Goal: Task Accomplishment & Management: Complete application form

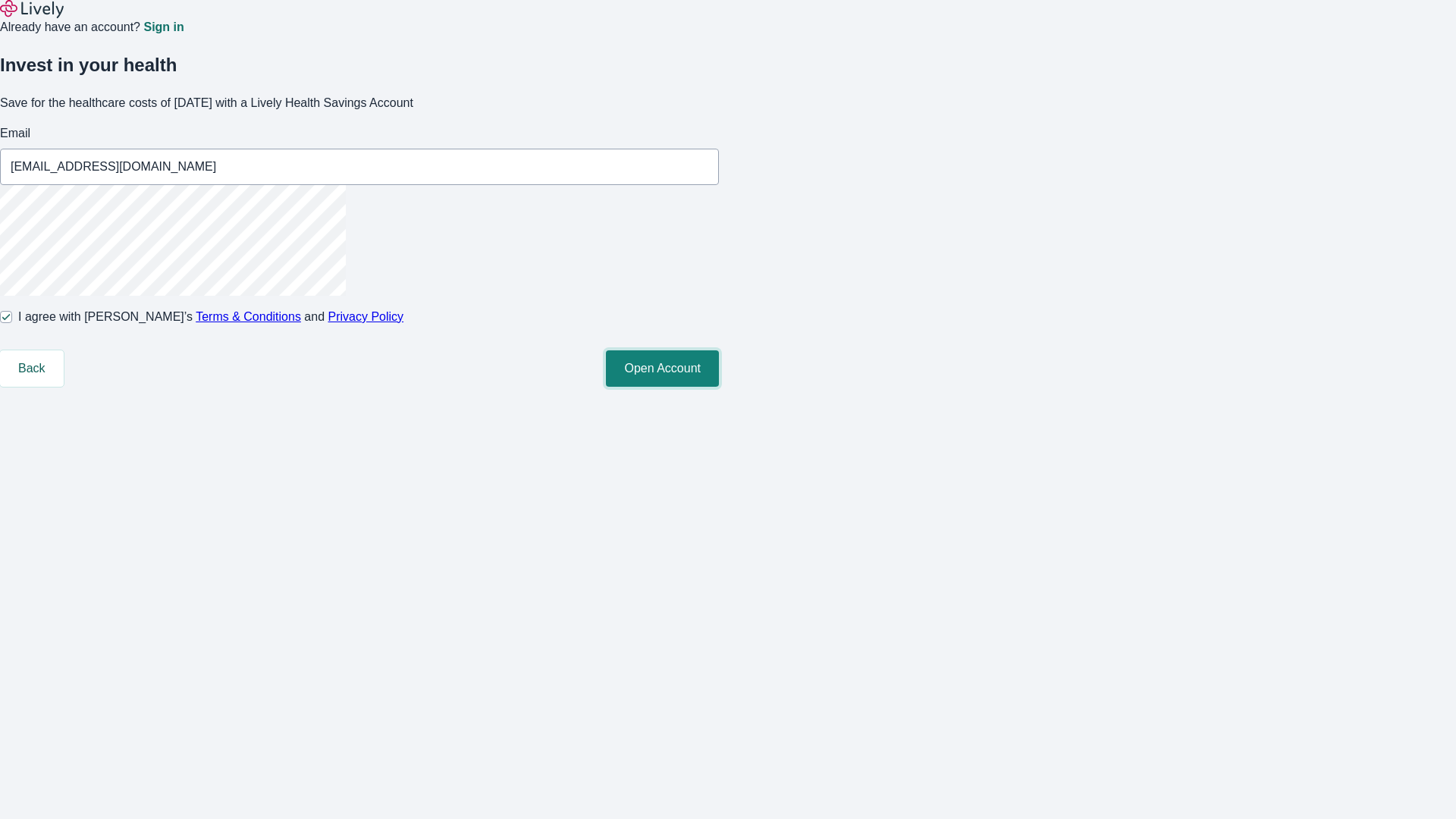
click at [719, 387] on button "Open Account" at bounding box center [662, 369] width 113 height 36
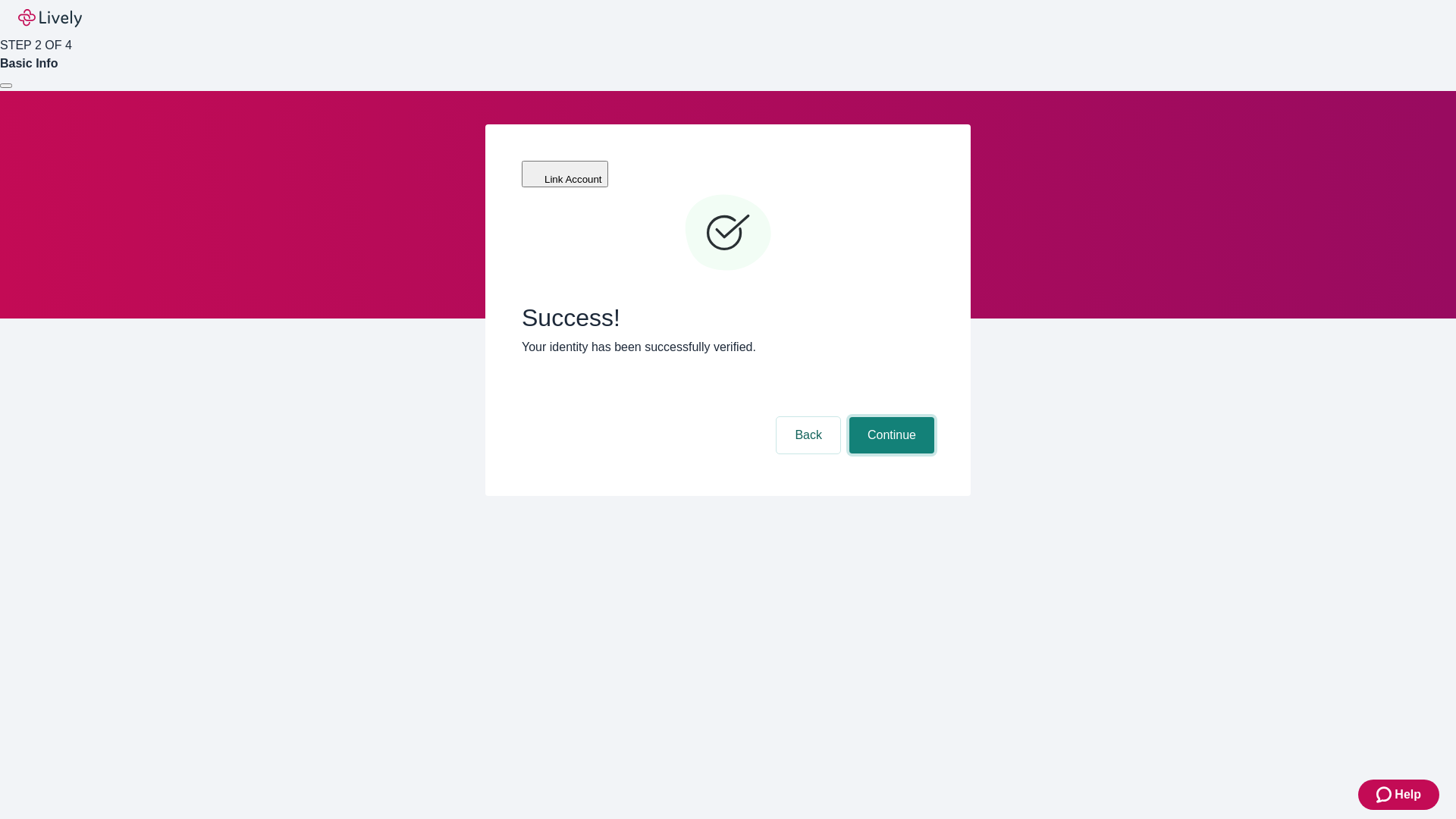
click at [889, 417] on button "Continue" at bounding box center [892, 435] width 85 height 36
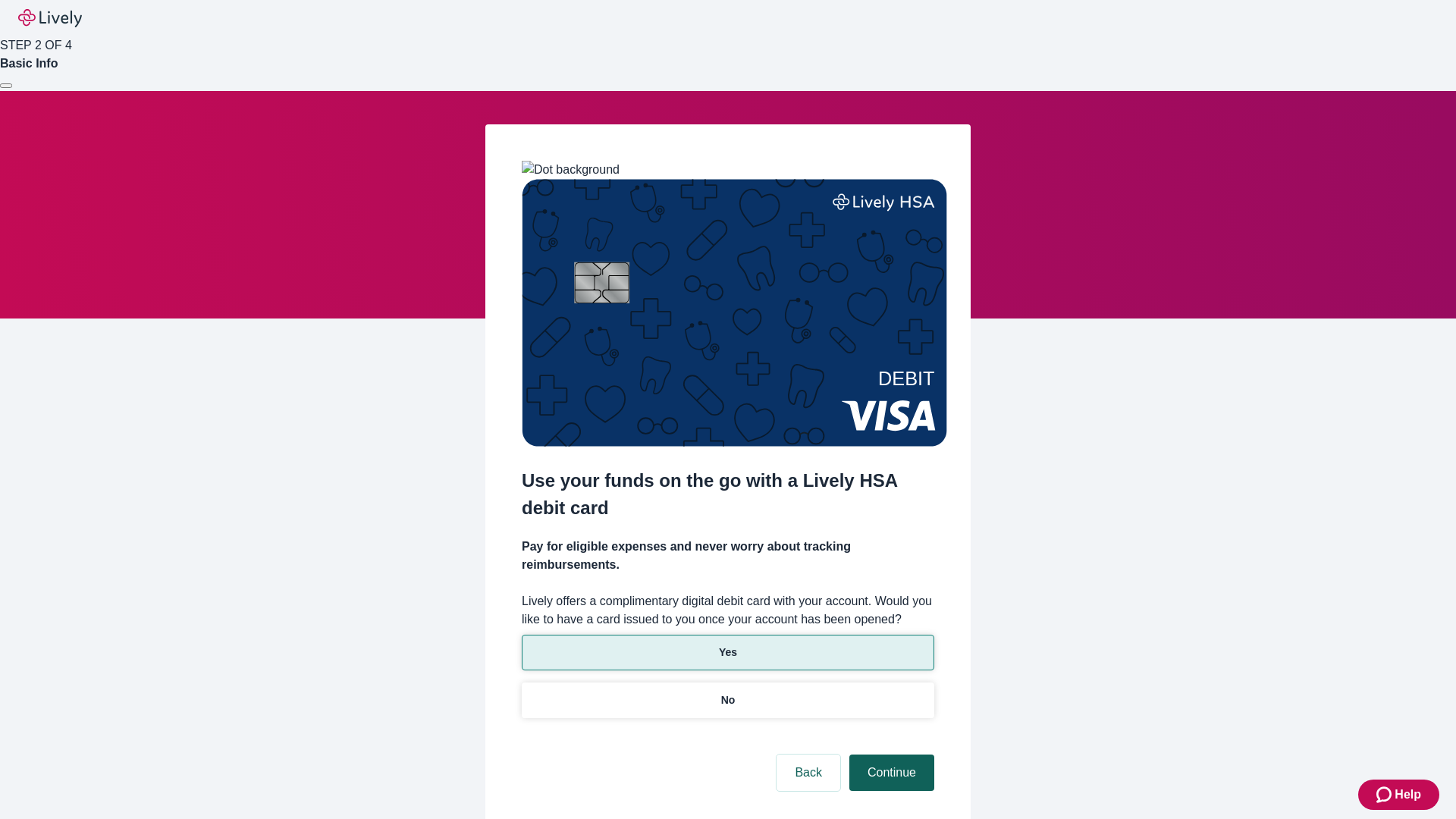
click at [727, 645] on p "Yes" at bounding box center [728, 652] width 18 height 16
click at [889, 755] on button "Continue" at bounding box center [892, 773] width 85 height 36
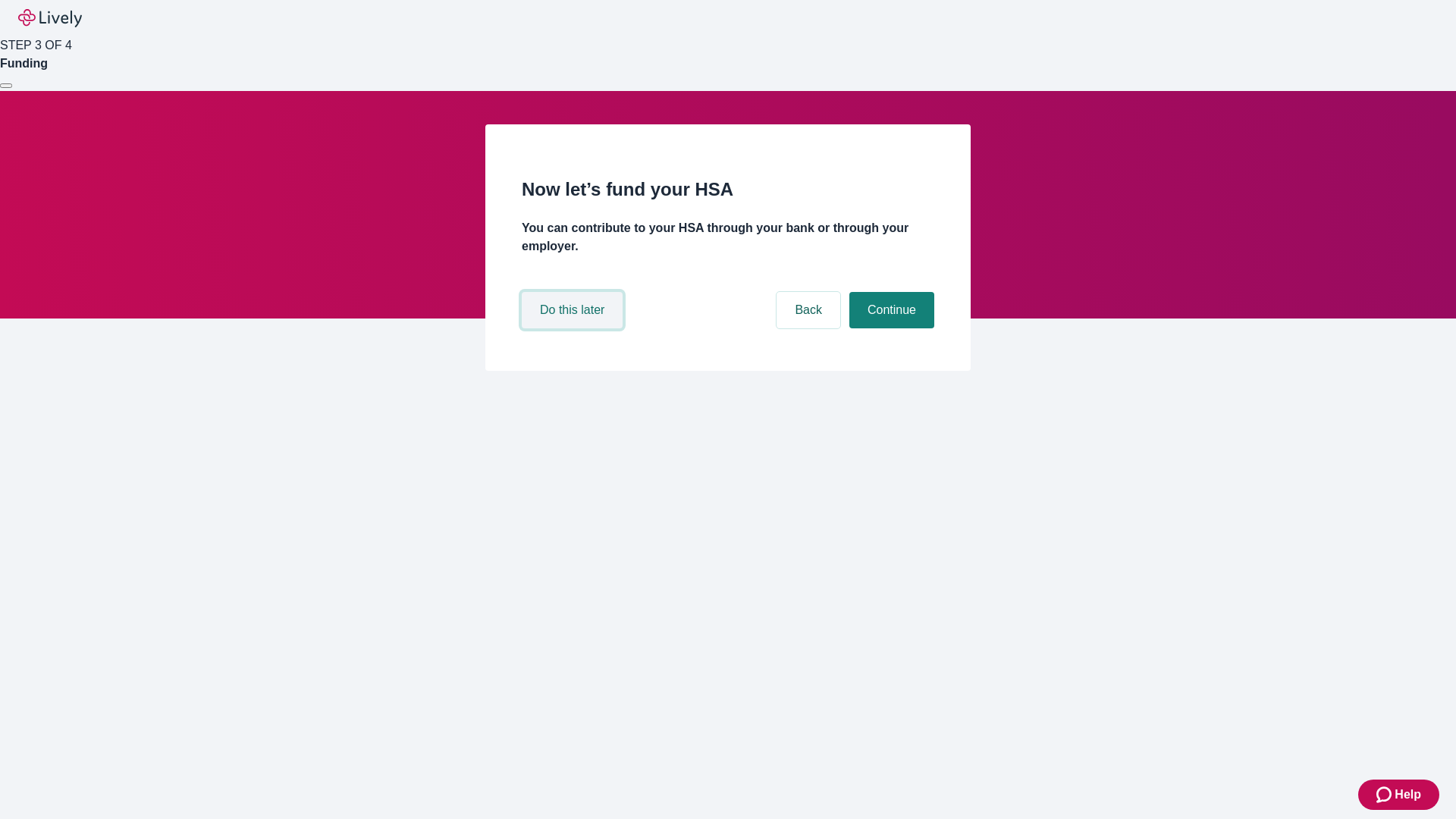
click at [574, 328] on button "Do this later" at bounding box center [572, 310] width 101 height 36
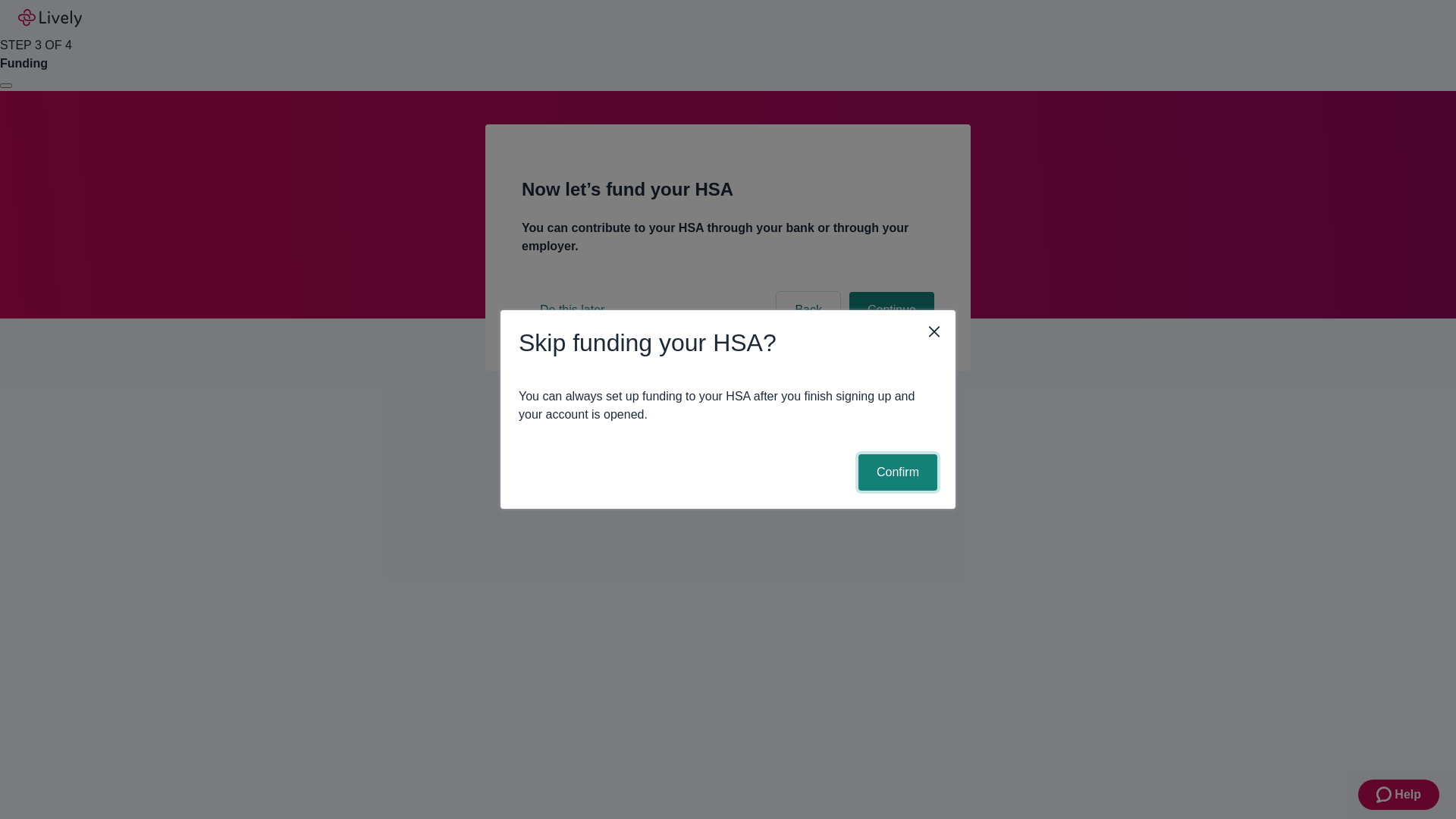
click at [896, 473] on button "Confirm" at bounding box center [898, 473] width 79 height 36
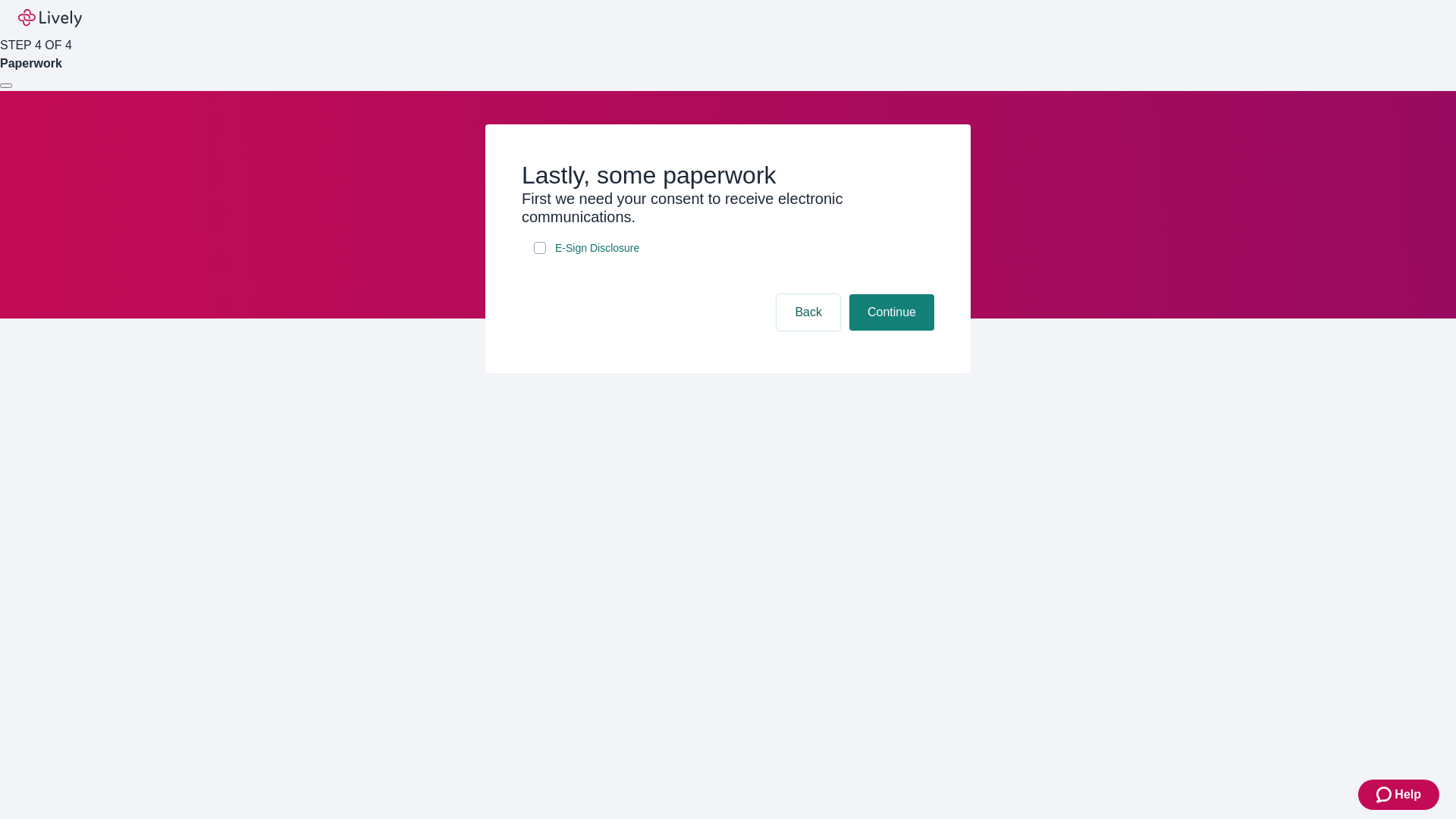
click at [540, 254] on input "E-Sign Disclosure" at bounding box center [540, 247] width 12 height 12
checkbox input "true"
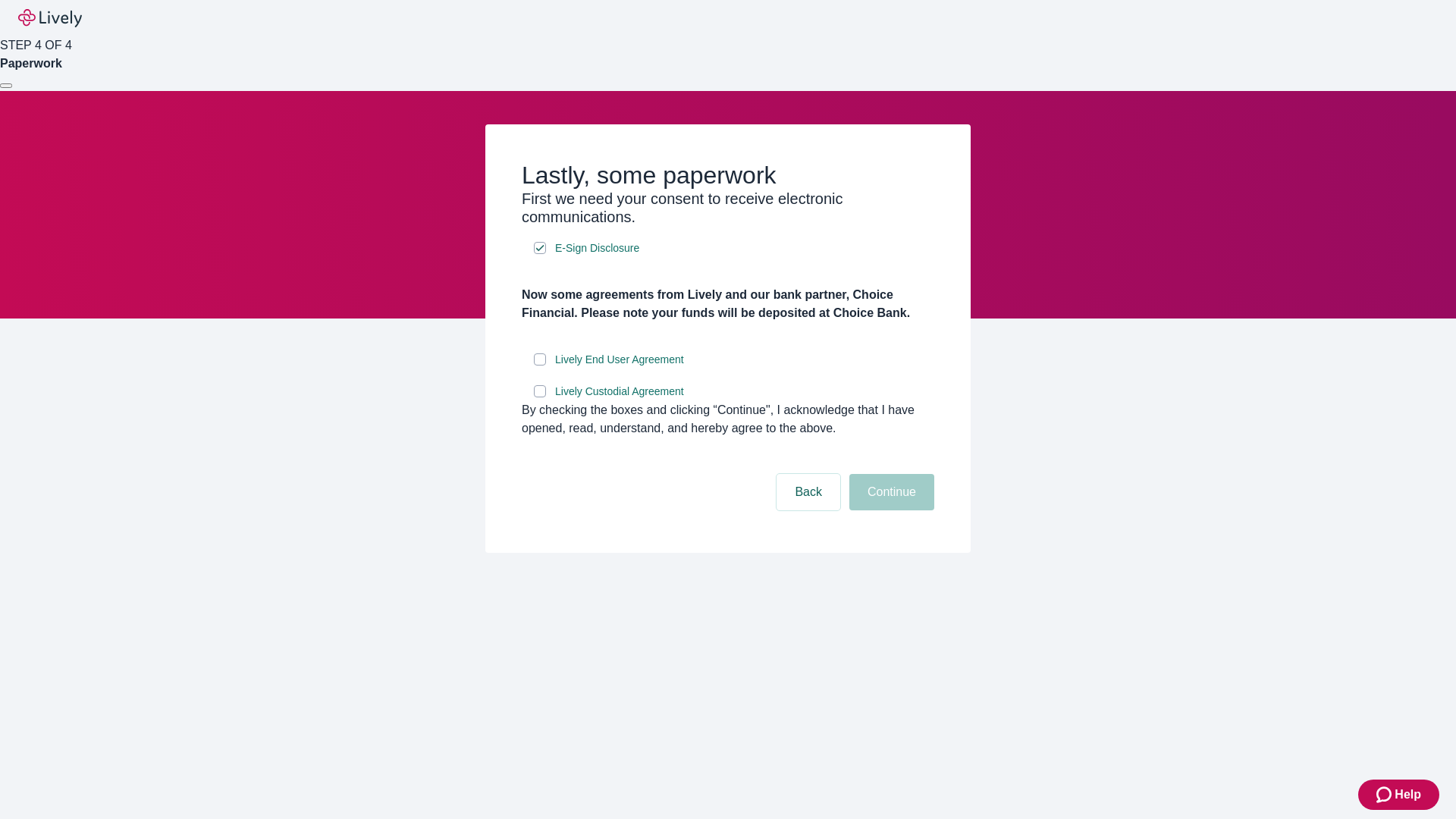
click at [540, 365] on input "Lively End User Agreement" at bounding box center [540, 360] width 12 height 12
checkbox input "true"
click at [540, 397] on input "Lively Custodial Agreement" at bounding box center [540, 391] width 12 height 12
checkbox input "true"
click at [889, 510] on button "Continue" at bounding box center [892, 492] width 85 height 36
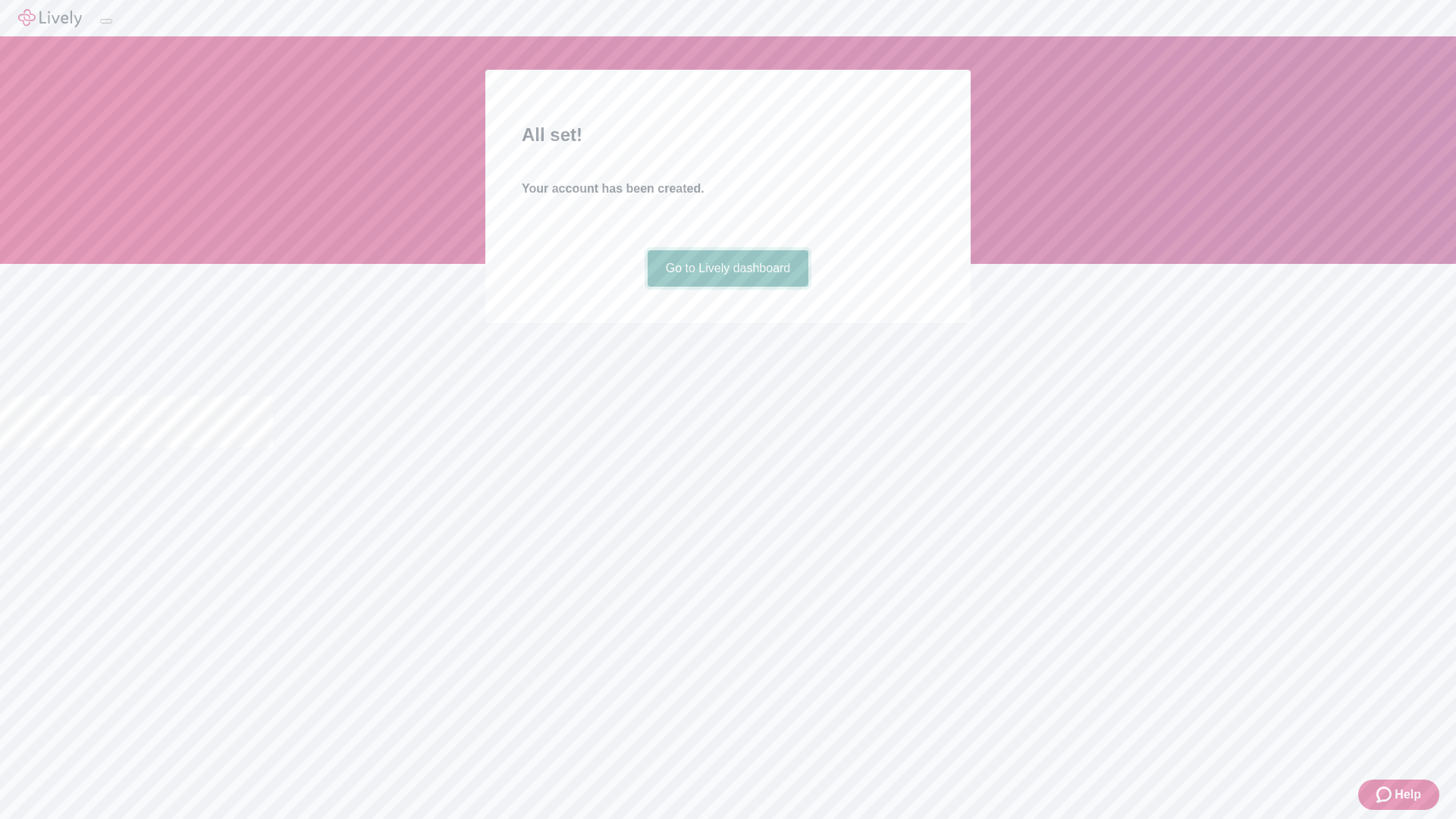
click at [727, 287] on link "Go to Lively dashboard" at bounding box center [728, 269] width 161 height 36
